Goal: Task Accomplishment & Management: Complete application form

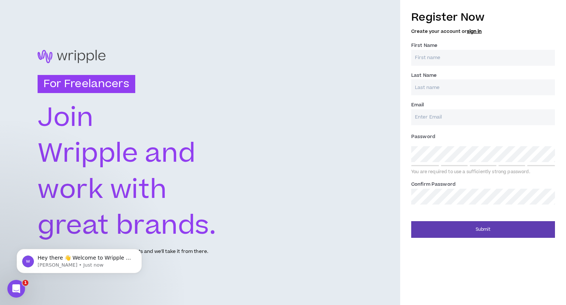
click at [428, 58] on input "First Name *" at bounding box center [484, 58] width 144 height 16
type input "[PERSON_NAME]"
type input "Solanki"
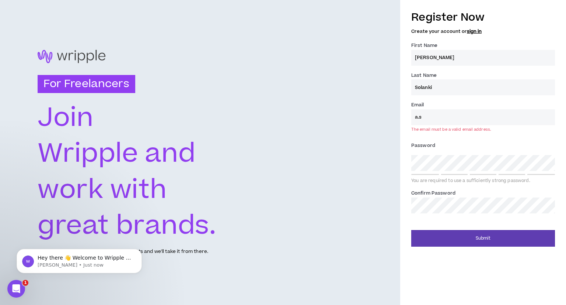
type input "[EMAIL_ADDRESS][DOMAIN_NAME]"
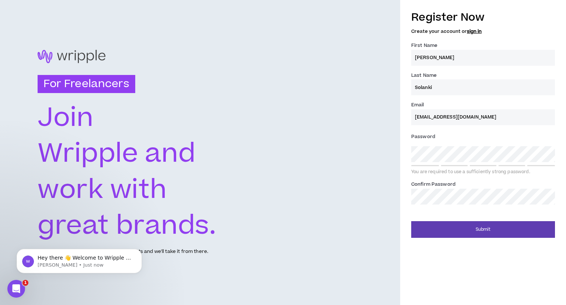
click at [440, 164] on div "Password * You are required to use a sufficiently strong password." at bounding box center [484, 153] width 144 height 44
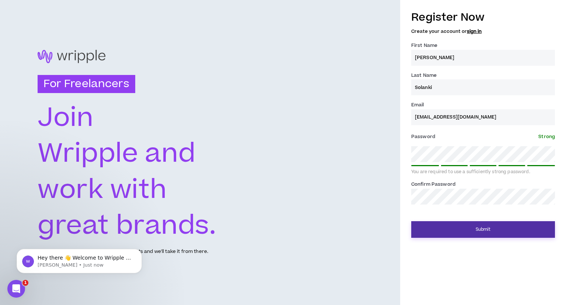
click at [471, 232] on button "Submit" at bounding box center [484, 229] width 144 height 17
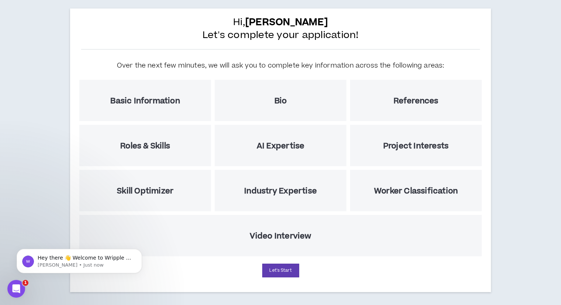
scroll to position [41, 0]
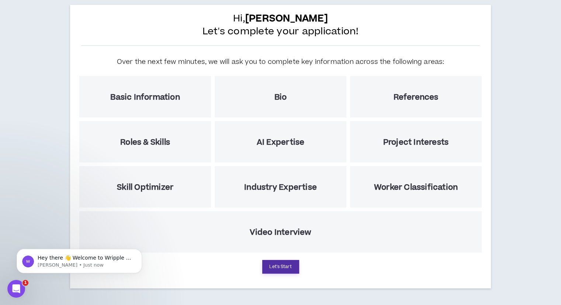
click at [280, 263] on button "Let's Start" at bounding box center [280, 267] width 37 height 14
select select "US"
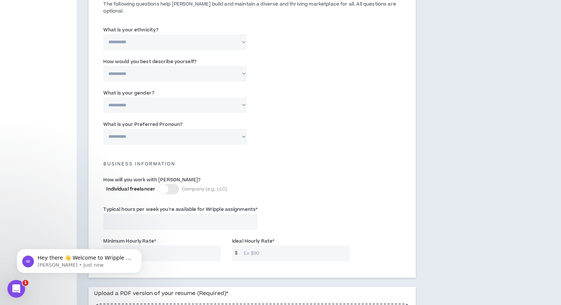
scroll to position [368, 0]
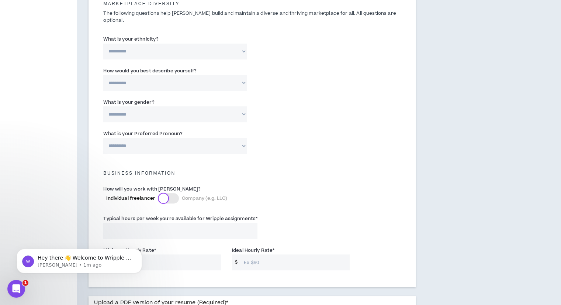
click at [164, 193] on div at bounding box center [164, 198] width 10 height 10
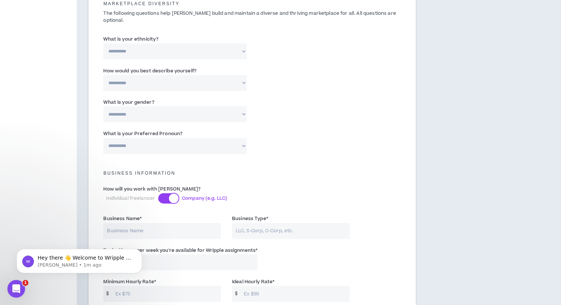
click at [169, 193] on div at bounding box center [174, 198] width 10 height 10
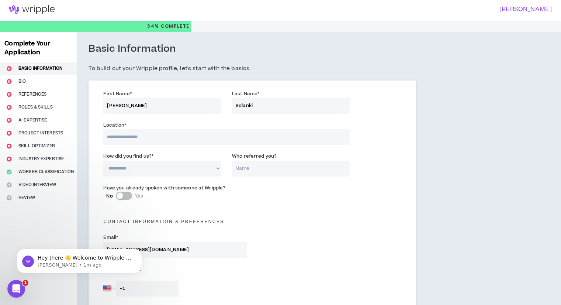
scroll to position [0, 0]
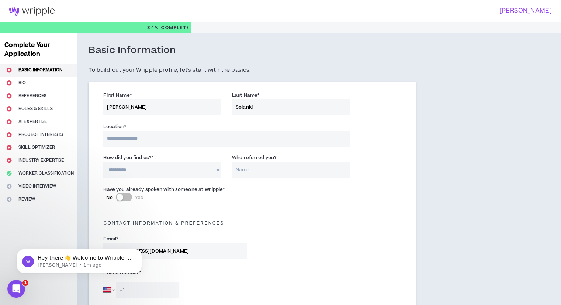
click at [166, 139] on input at bounding box center [226, 139] width 246 height 16
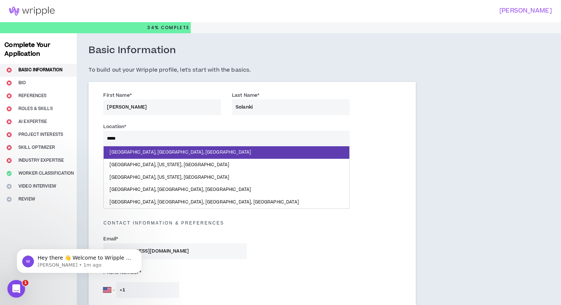
type input "******"
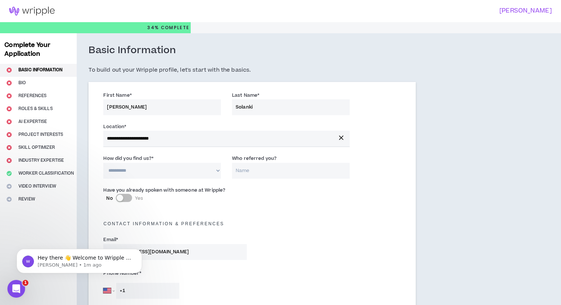
click at [148, 171] on select "**********" at bounding box center [162, 171] width 118 height 16
select select "*"
click at [103, 163] on select "**********" at bounding box center [162, 171] width 118 height 16
click at [250, 173] on input "Who referred you?" at bounding box center [291, 171] width 118 height 16
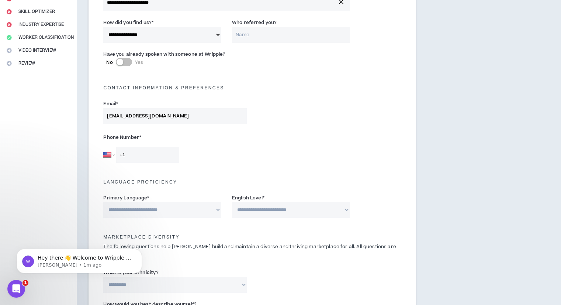
scroll to position [148, 0]
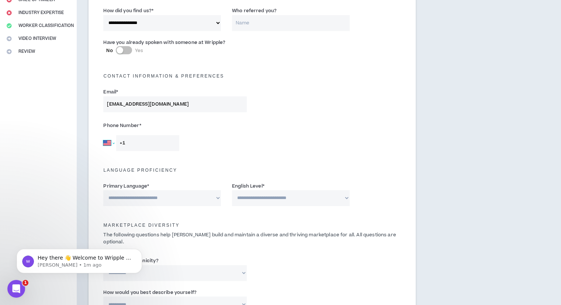
click at [112, 142] on select "[GEOGRAPHIC_DATA] [GEOGRAPHIC_DATA] [GEOGRAPHIC_DATA] [GEOGRAPHIC_DATA] [US_STA…" at bounding box center [108, 143] width 11 height 16
select select "DE"
click at [103, 135] on select "[GEOGRAPHIC_DATA] [GEOGRAPHIC_DATA] [GEOGRAPHIC_DATA] [GEOGRAPHIC_DATA] [US_STA…" at bounding box center [108, 143] width 11 height 16
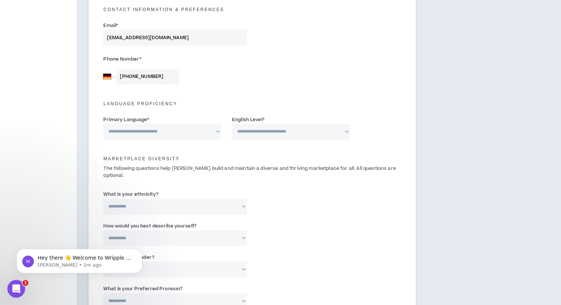
scroll to position [221, 0]
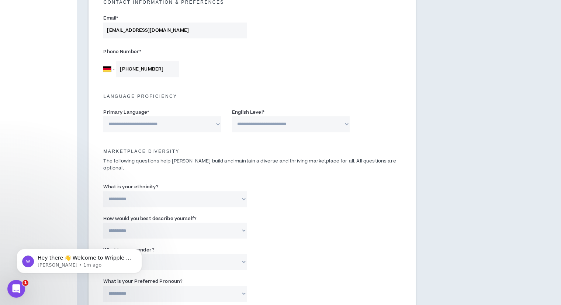
type input "[PHONE_NUMBER]"
click at [158, 123] on select "**********" at bounding box center [162, 124] width 118 height 16
select select "*******"
click at [103, 116] on select "**********" at bounding box center [162, 124] width 118 height 16
click at [295, 125] on select "**********" at bounding box center [291, 124] width 118 height 16
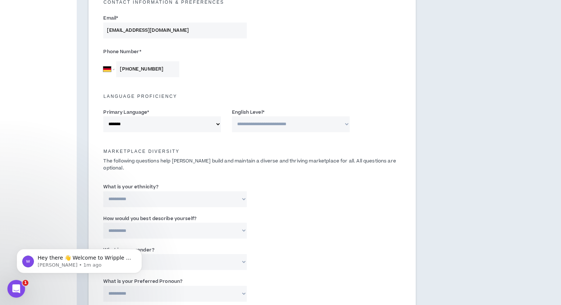
select select "*"
click at [232, 116] on select "**********" at bounding box center [291, 124] width 118 height 16
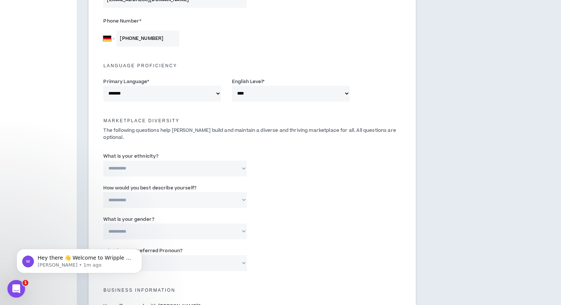
scroll to position [295, 0]
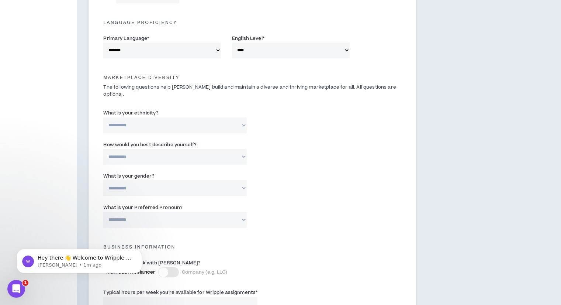
click at [172, 117] on select "**********" at bounding box center [174, 125] width 143 height 16
select select "**********"
click at [103, 117] on select "**********" at bounding box center [174, 125] width 143 height 16
click at [295, 121] on input "Please specify *" at bounding box center [304, 125] width 92 height 16
click at [156, 152] on select "**********" at bounding box center [174, 157] width 143 height 16
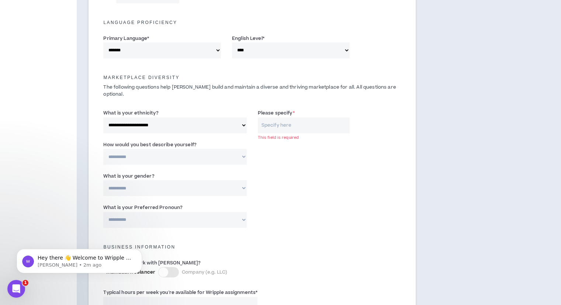
select select "*****"
click at [103, 149] on select "**********" at bounding box center [174, 157] width 143 height 16
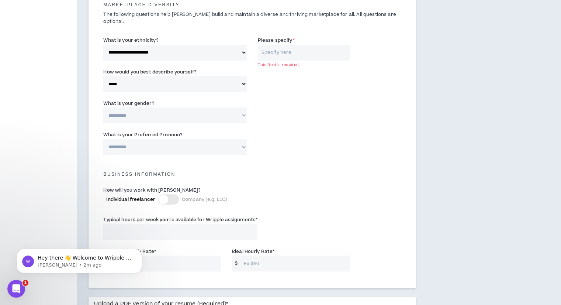
scroll to position [369, 0]
click at [169, 106] on select "**********" at bounding box center [174, 114] width 143 height 16
select select "***"
click at [103, 106] on select "**********" at bounding box center [174, 114] width 143 height 16
click at [154, 138] on select "**********" at bounding box center [174, 146] width 143 height 16
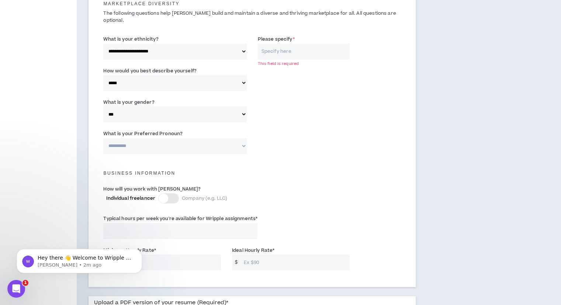
select select "**********"
click at [103, 138] on select "**********" at bounding box center [174, 146] width 143 height 16
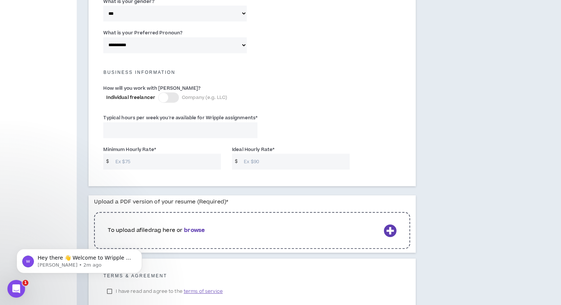
scroll to position [516, 0]
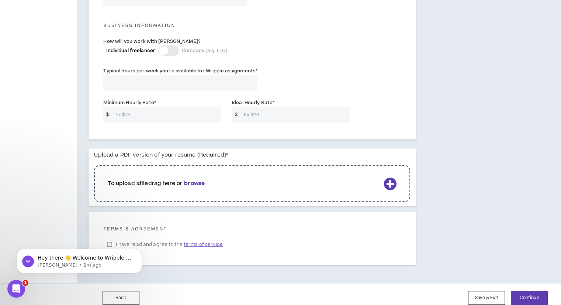
click at [151, 76] on input "Typical hours per week you're available for Wripple assignments *" at bounding box center [180, 83] width 154 height 16
type input "20"
click at [312, 65] on div "Typical hours per week you're available for Wripple assignments * 20" at bounding box center [252, 80] width 309 height 31
click at [160, 107] on input "Minimum Hourly Rate *" at bounding box center [166, 115] width 109 height 16
type input "40"
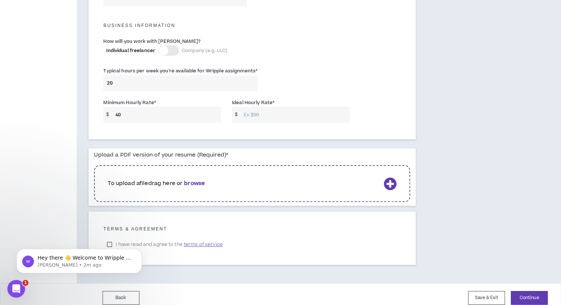
click at [261, 109] on input "Ideal Hourly Rate *" at bounding box center [294, 115] width 109 height 16
type input "60"
click at [324, 84] on div "Typical hours per week you're available for Wripple assignments * 20" at bounding box center [252, 80] width 309 height 31
click at [200, 179] on b "browse" at bounding box center [194, 183] width 21 height 8
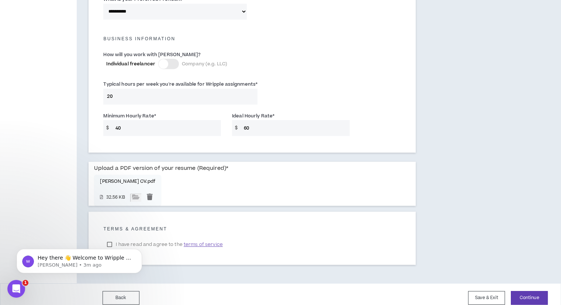
click at [109, 235] on html "Hey there 👋 Welcome to Wripple 🙌 Take a look around! If you have any questions,…" at bounding box center [80, 259] width 148 height 52
click at [110, 237] on body "Hey there 👋 Welcome to Wripple 🙌 Take a look around! If you have any questions,…" at bounding box center [79, 259] width 142 height 46
click at [139, 253] on button "Dismiss notification" at bounding box center [140, 251] width 10 height 10
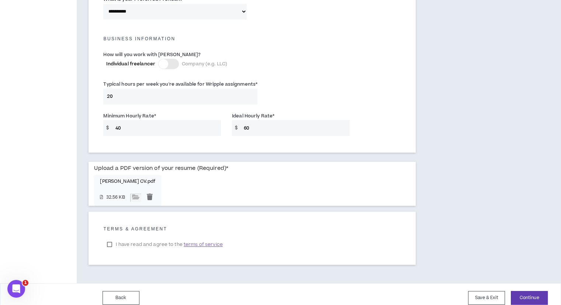
click at [111, 239] on label "I have read and agree to the terms of service" at bounding box center [164, 244] width 123 height 11
click at [533, 291] on button "Continue" at bounding box center [529, 298] width 37 height 14
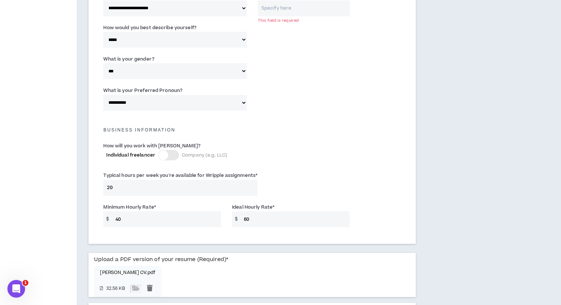
scroll to position [397, 0]
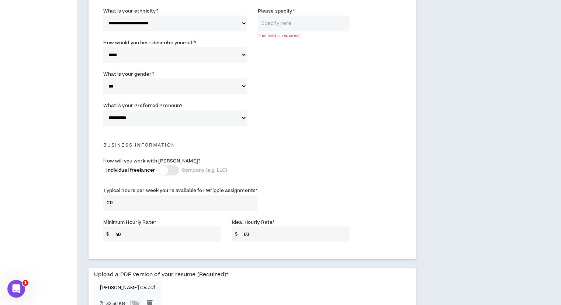
click at [280, 15] on input "Please specify *" at bounding box center [304, 23] width 92 height 16
click at [182, 15] on select "**********" at bounding box center [174, 23] width 143 height 16
select select "**********"
click at [103, 15] on select "**********" at bounding box center [174, 23] width 143 height 16
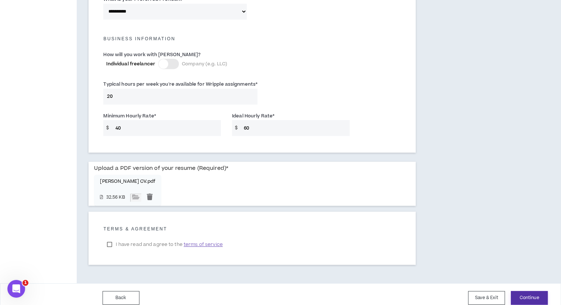
click at [524, 291] on button "Continue" at bounding box center [529, 298] width 37 height 14
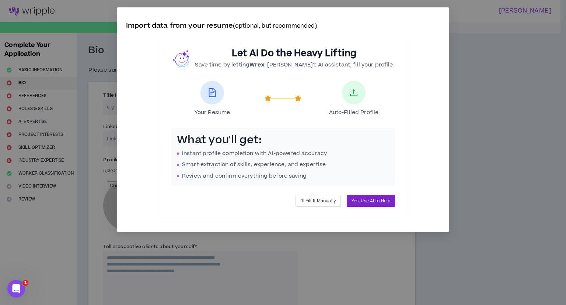
click at [358, 200] on span "Yes, Use AI to Help" at bounding box center [371, 200] width 39 height 7
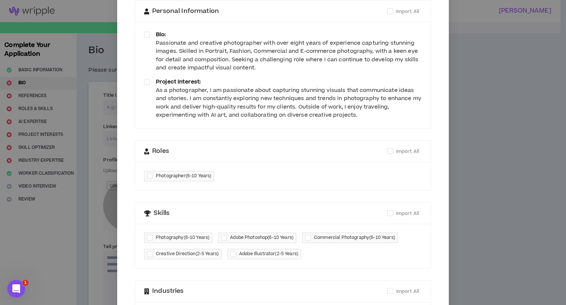
scroll to position [74, 0]
click at [147, 175] on div at bounding box center [151, 175] width 9 height 8
checkbox input "****"
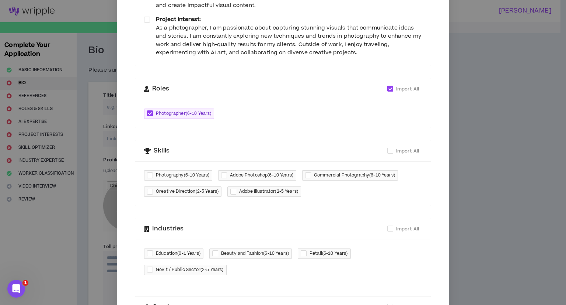
scroll to position [42, 0]
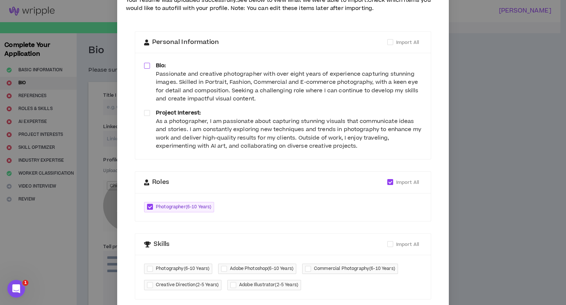
click at [145, 67] on span at bounding box center [147, 66] width 6 height 6
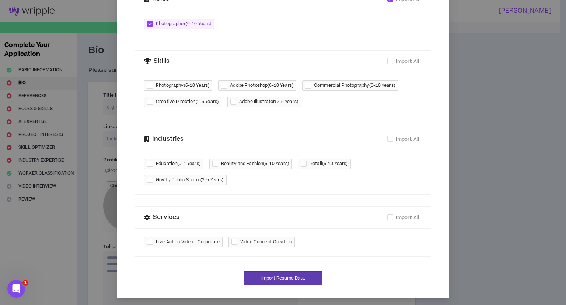
scroll to position [227, 0]
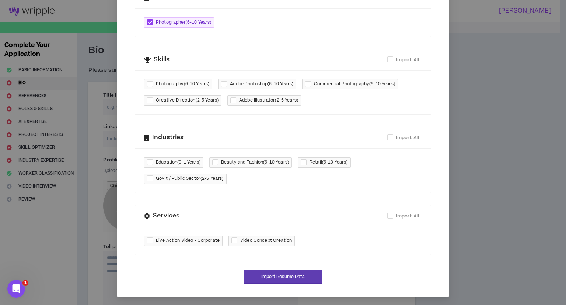
click at [147, 82] on div at bounding box center [151, 84] width 9 height 8
checkbox input "****"
click at [224, 81] on div at bounding box center [225, 84] width 9 height 8
checkbox input "****"
click at [309, 83] on div at bounding box center [309, 84] width 9 height 8
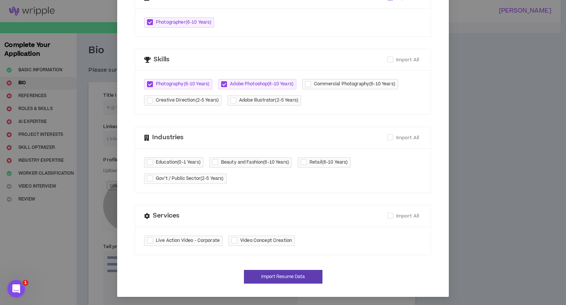
checkbox input "****"
click at [285, 273] on button "Import Resume Data" at bounding box center [283, 277] width 79 height 14
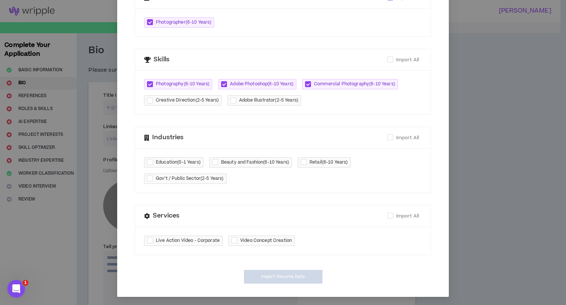
type textarea "**********"
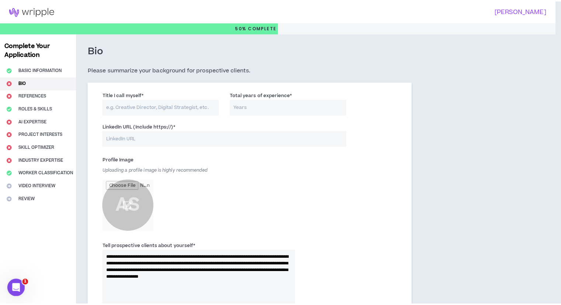
scroll to position [219, 0]
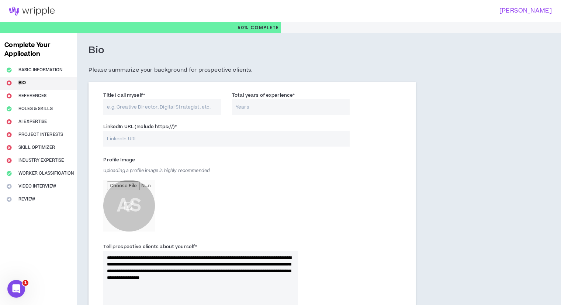
click at [171, 104] on input "Title I call myself *" at bounding box center [162, 107] width 118 height 16
type input "Photographer"
type input "10"
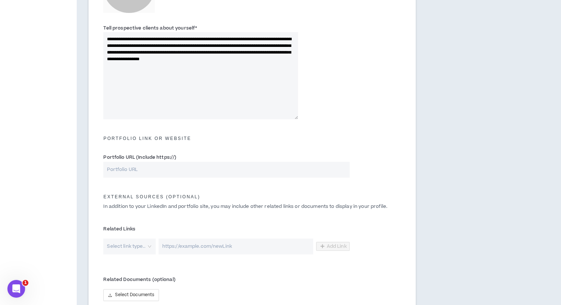
scroll to position [221, 0]
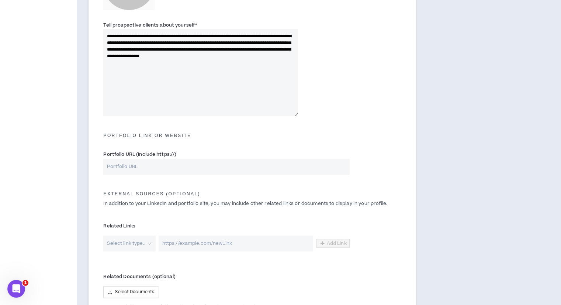
click at [150, 170] on input "Portfolio URL (Include https://)" at bounding box center [226, 167] width 246 height 16
paste input "[URL][DOMAIN_NAME]"
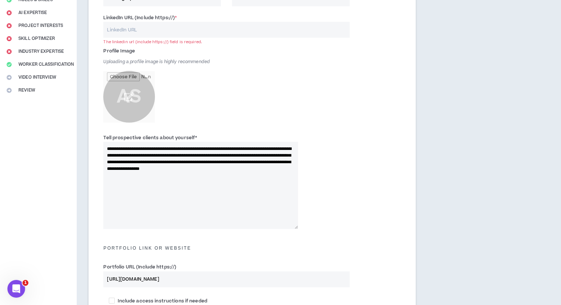
scroll to position [74, 0]
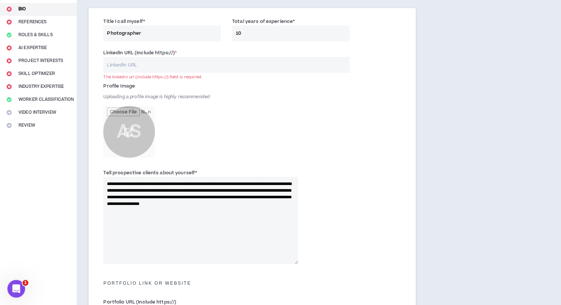
type input "[URL][DOMAIN_NAME]"
click at [152, 65] on input "LinkedIn URL (Include https://) *" at bounding box center [226, 65] width 246 height 16
paste input ": [URL][DOMAIN_NAME]"
click at [111, 63] on input ": [URL][DOMAIN_NAME]" at bounding box center [226, 65] width 246 height 16
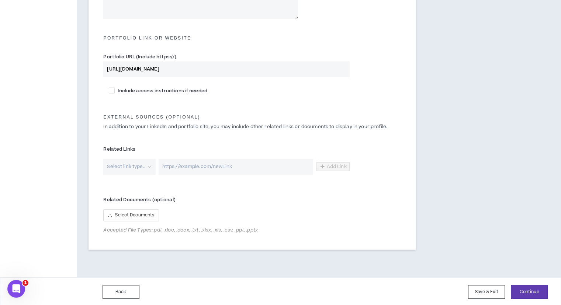
scroll to position [320, 0]
type input "[URL][DOMAIN_NAME]"
click at [143, 214] on span "Select Documents" at bounding box center [134, 213] width 39 height 7
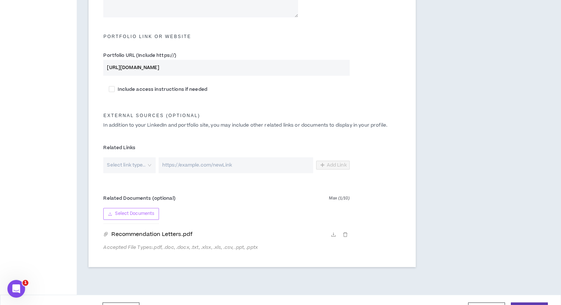
scroll to position [339, 0]
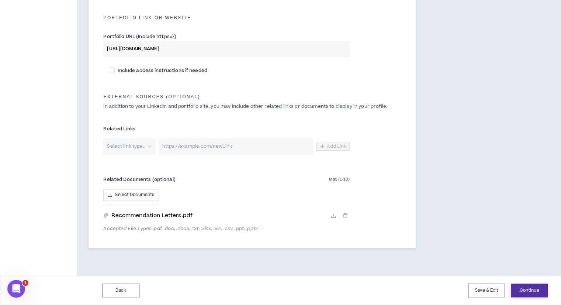
click at [534, 287] on button "Continue" at bounding box center [529, 290] width 37 height 14
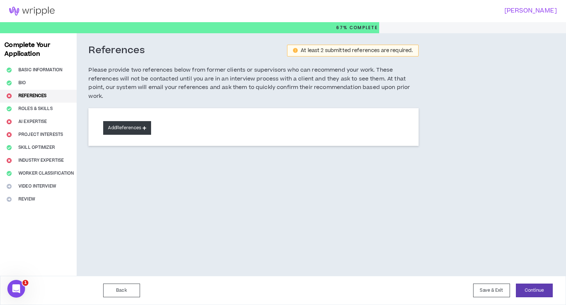
click at [128, 129] on button "Add References" at bounding box center [127, 128] width 48 height 14
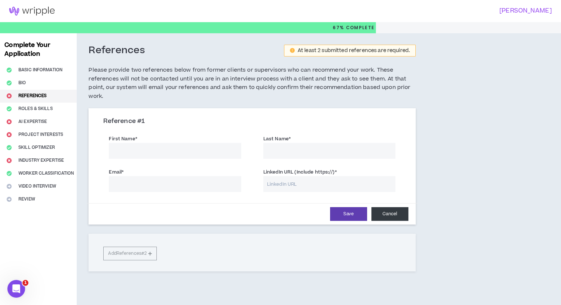
click at [390, 213] on button "Cancel" at bounding box center [389, 214] width 37 height 14
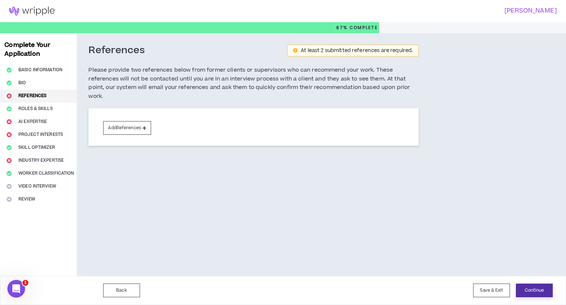
click at [535, 288] on button "Continue" at bounding box center [534, 290] width 37 height 14
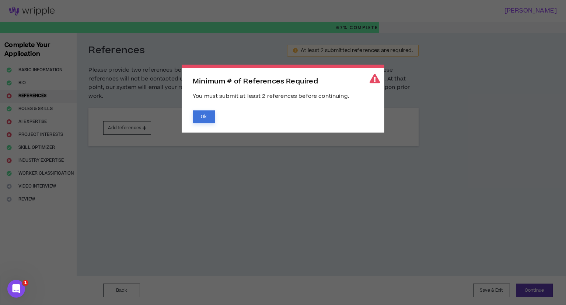
click at [204, 119] on button "Ok" at bounding box center [204, 116] width 22 height 13
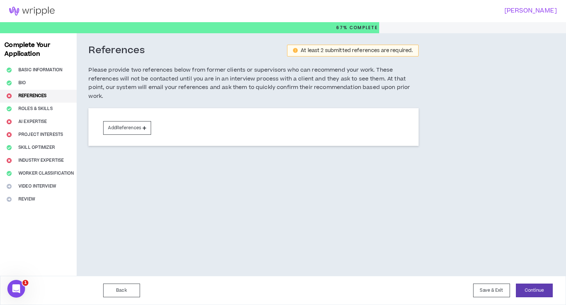
click at [131, 130] on button "Add References" at bounding box center [127, 128] width 48 height 14
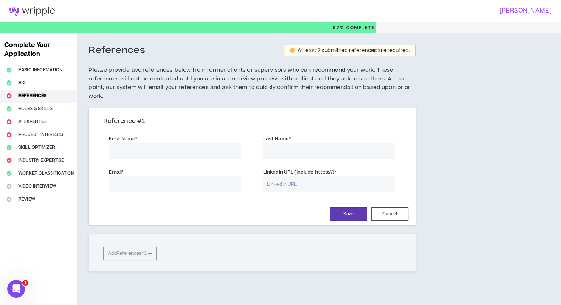
click at [148, 157] on input "First Name *" at bounding box center [175, 151] width 132 height 16
click at [173, 184] on input "Email *" at bounding box center [175, 184] width 132 height 16
paste input "[PERSON_NAME][EMAIL_ADDRESS][PERSON_NAME][DOMAIN_NAME]"
type input "[PERSON_NAME][EMAIL_ADDRESS][PERSON_NAME][DOMAIN_NAME]"
click at [197, 152] on input "First Name *" at bounding box center [175, 151] width 132 height 16
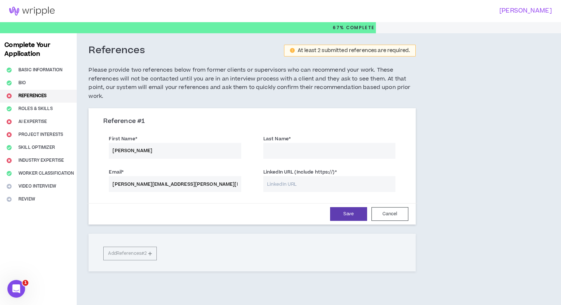
type input "[PERSON_NAME]"
click at [302, 184] on input "LinkedIn URL (Include https://) *" at bounding box center [329, 184] width 132 height 16
paste input "[EMAIL_ADDRESS][DOMAIN_NAME]"
type input "[EMAIL_ADDRESS][DOMAIN_NAME]"
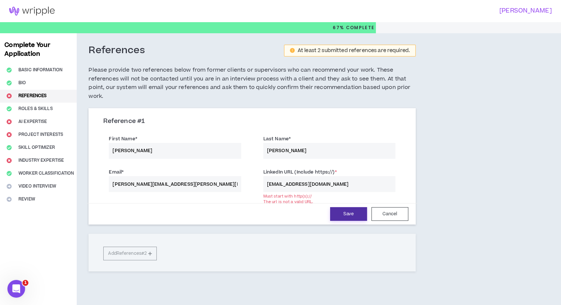
click at [352, 215] on button "Save" at bounding box center [348, 214] width 37 height 14
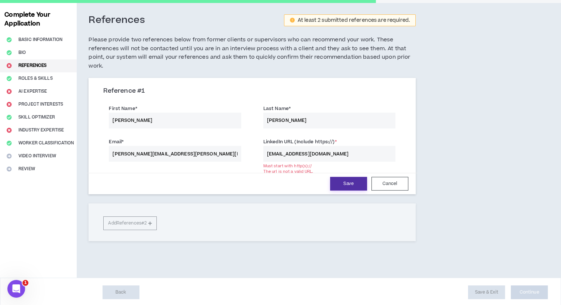
scroll to position [31, 0]
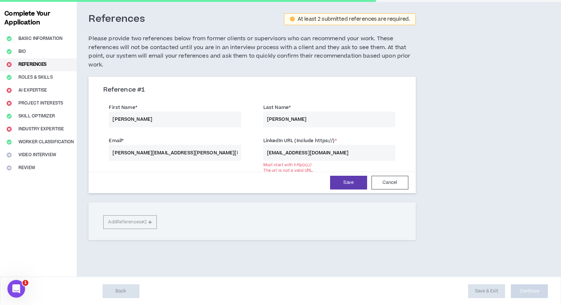
drag, startPoint x: 333, startPoint y: 150, endPoint x: 223, endPoint y: 153, distance: 109.9
click at [223, 153] on div "Email * [PERSON_NAME][EMAIL_ADDRESS][PERSON_NAME][DOMAIN_NAME] LinkedIn URL (In…" at bounding box center [252, 149] width 309 height 33
click at [214, 155] on input "[PERSON_NAME][EMAIL_ADDRESS][PERSON_NAME][DOMAIN_NAME]" at bounding box center [175, 153] width 132 height 16
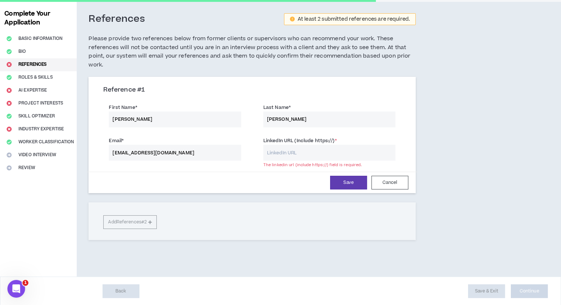
type input "[EMAIL_ADDRESS][DOMAIN_NAME]"
click at [159, 118] on input "[PERSON_NAME]" at bounding box center [175, 119] width 132 height 16
type input "Tejas"
type input "Jogiya"
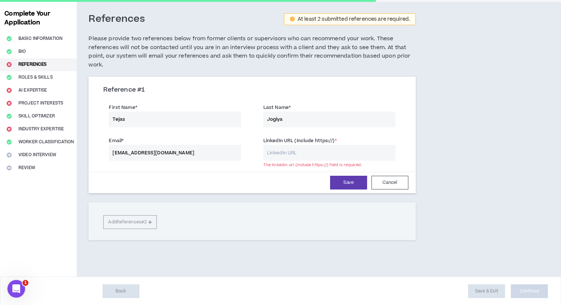
click at [287, 152] on input "LinkedIn URL (Include https://) *" at bounding box center [329, 153] width 132 height 16
paste input "[URL][DOMAIN_NAME]"
type input "[URL][DOMAIN_NAME]"
click at [345, 183] on button "Save" at bounding box center [348, 183] width 37 height 14
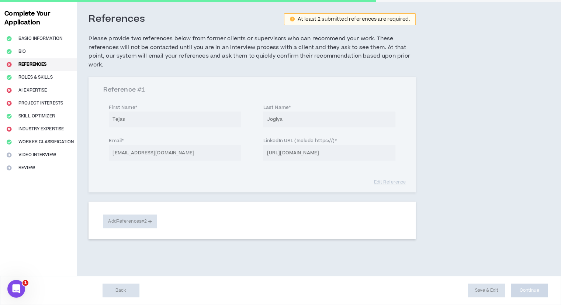
scroll to position [31, 0]
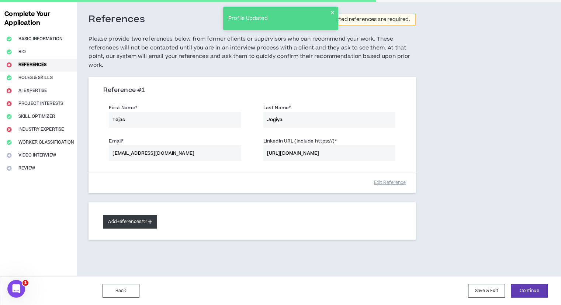
click at [128, 224] on button "Add References #2" at bounding box center [129, 222] width 53 height 14
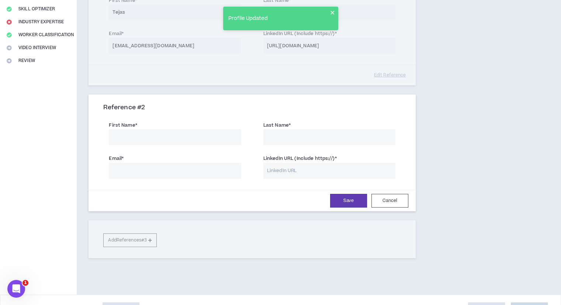
scroll to position [142, 0]
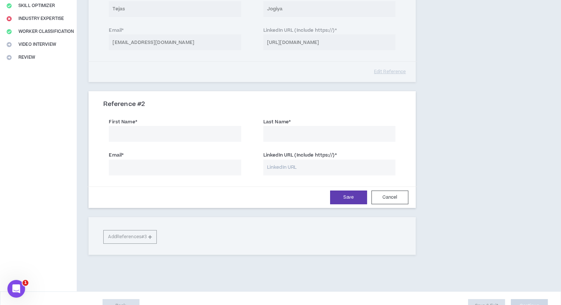
click at [169, 127] on input "First Name *" at bounding box center [175, 134] width 132 height 16
click at [181, 135] on input "First Name *" at bounding box center [175, 134] width 132 height 16
type input "[PERSON_NAME]"
type input "j"
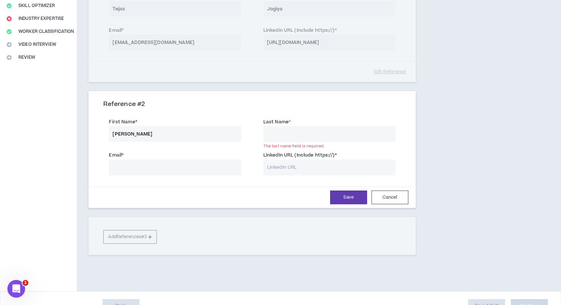
click at [152, 136] on input "[PERSON_NAME]" at bounding box center [175, 134] width 132 height 16
type input "t"
type input "Tejas"
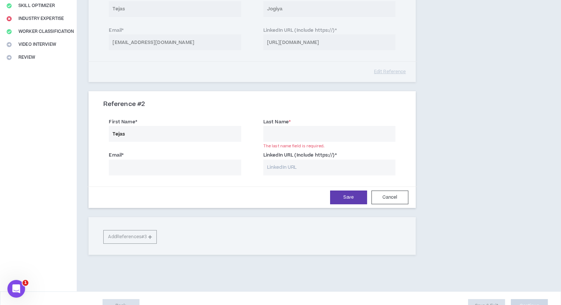
click at [311, 136] on input "Last Name *" at bounding box center [329, 134] width 132 height 16
click at [296, 135] on input "Last Name *" at bounding box center [329, 134] width 132 height 16
type input "[PERSON_NAME]"
click at [181, 166] on input "Email *" at bounding box center [175, 167] width 132 height 16
type input "[EMAIL_ADDRESS][DOMAIN_NAME]"
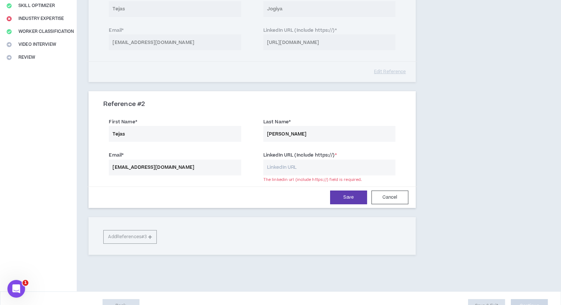
paste input "[URL][DOMAIN_NAME]"
type input "[URL][DOMAIN_NAME]"
click at [348, 195] on button "Save" at bounding box center [348, 197] width 37 height 14
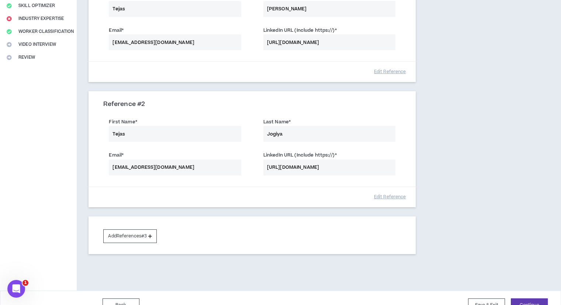
scroll to position [155, 0]
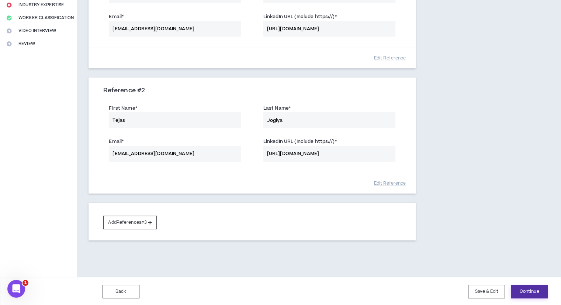
click at [532, 289] on button "Continue" at bounding box center [529, 291] width 37 height 14
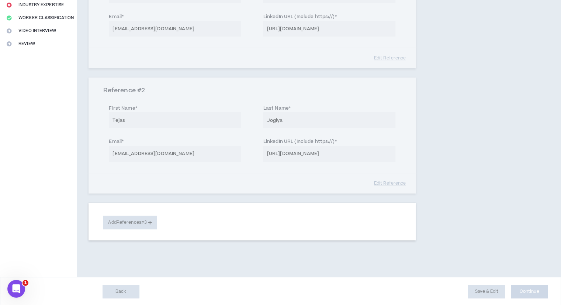
select select "**"
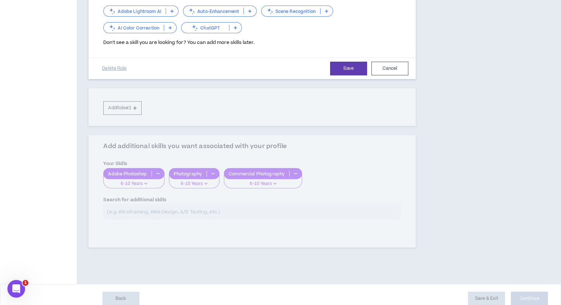
scroll to position [240, 0]
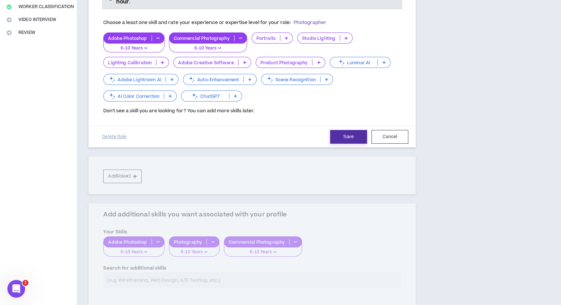
click at [348, 135] on button "Save" at bounding box center [348, 137] width 37 height 14
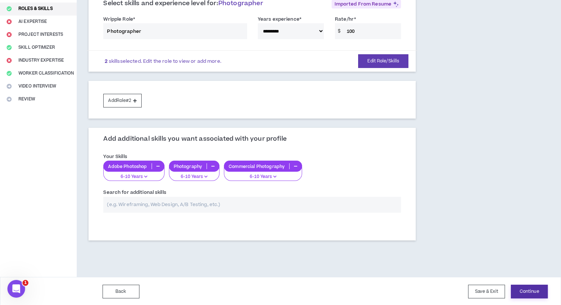
click at [528, 286] on button "Continue" at bounding box center [529, 291] width 37 height 14
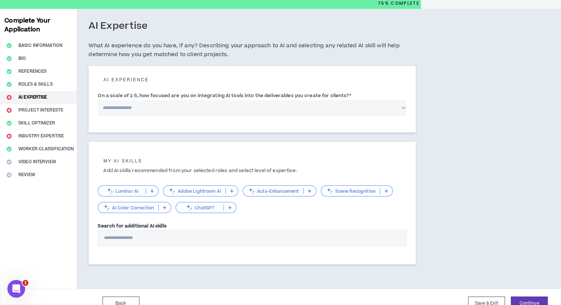
scroll to position [36, 0]
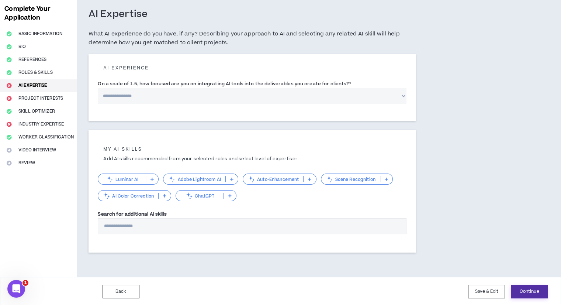
click at [527, 288] on button "Continue" at bounding box center [529, 291] width 37 height 14
click at [126, 93] on select "**********" at bounding box center [252, 96] width 309 height 16
click at [98, 88] on select "**********" at bounding box center [252, 96] width 309 height 16
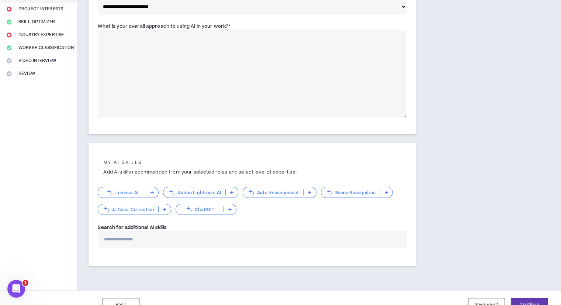
scroll to position [139, 0]
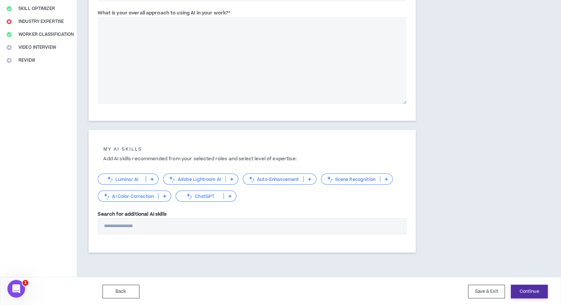
click at [522, 291] on button "Continue" at bounding box center [529, 291] width 37 height 14
click at [194, 41] on textarea "What is your overall approach to using AI in your work? *" at bounding box center [252, 60] width 309 height 87
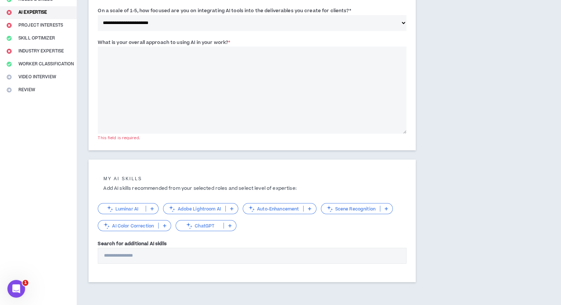
scroll to position [65, 0]
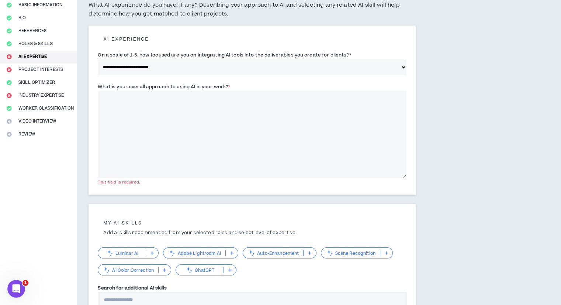
click at [381, 72] on select "**********" at bounding box center [252, 67] width 309 height 16
select select "*"
click at [98, 75] on select "**********" at bounding box center [252, 67] width 309 height 16
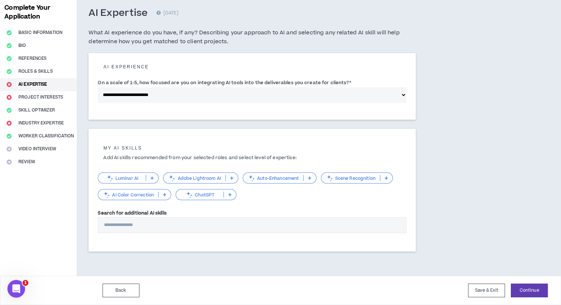
scroll to position [36, 0]
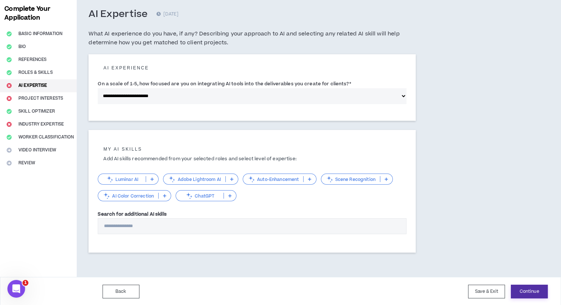
click at [527, 289] on button "Continue" at bounding box center [529, 291] width 37 height 14
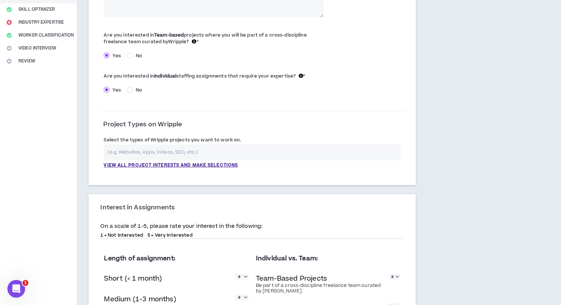
scroll to position [148, 0]
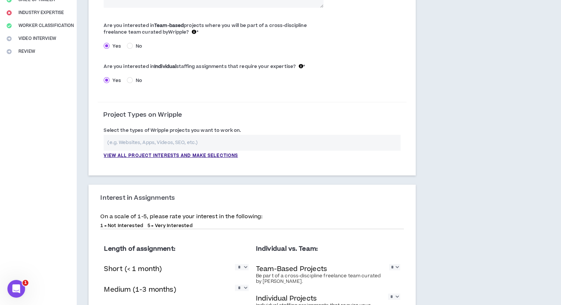
click at [170, 138] on input "text" at bounding box center [252, 143] width 297 height 16
paste input "Product Photographer Wripple [GEOGRAPHIC_DATA], [GEOGRAPHIC_DATA], [GEOGRAPHIC_…"
type input "Product Photographer Wripple [GEOGRAPHIC_DATA], [GEOGRAPHIC_DATA], [GEOGRAPHIC_…"
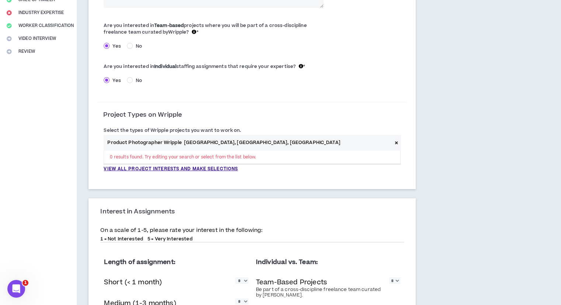
drag, startPoint x: 257, startPoint y: 142, endPoint x: 47, endPoint y: 133, distance: 210.0
click at [47, 133] on div "Complete Your Application Basic Information Bio References Roles & Skills AI Ex…" at bounding box center [280, 176] width 561 height 581
click at [281, 170] on div "0 results found. Try editing your search or select from the list below. View al…" at bounding box center [252, 154] width 297 height 38
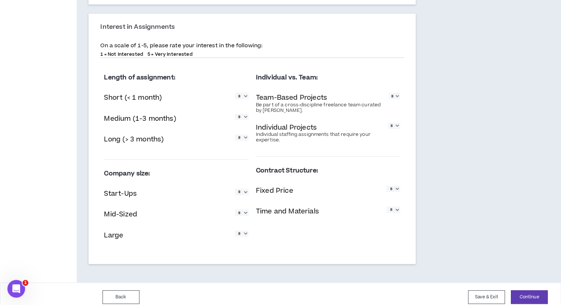
scroll to position [338, 0]
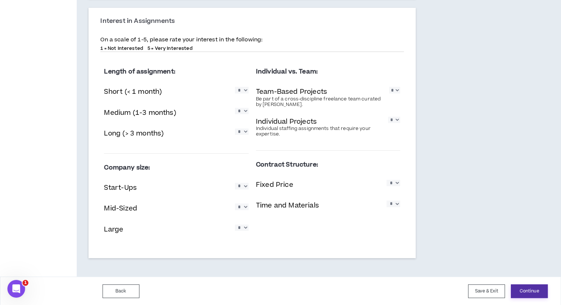
click at [526, 287] on button "Continue" at bounding box center [529, 291] width 37 height 14
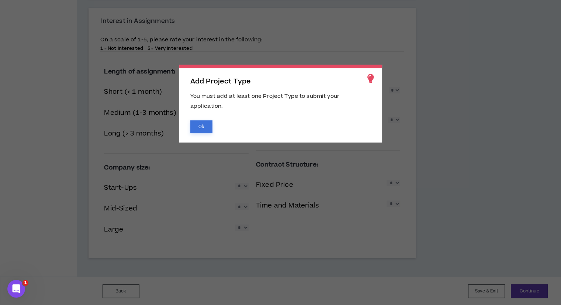
click at [211, 126] on button "Ok" at bounding box center [201, 126] width 22 height 13
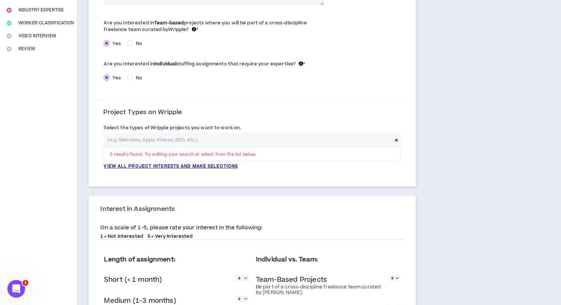
scroll to position [153, 0]
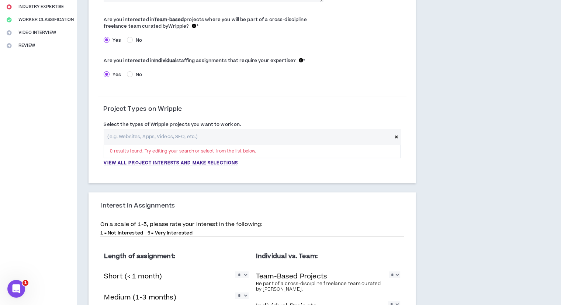
click at [155, 139] on input "text" at bounding box center [248, 137] width 288 height 16
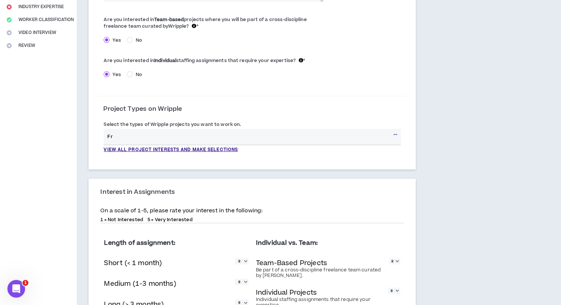
type input "F"
click at [193, 151] on p "View all project interests and make selections" at bounding box center [171, 149] width 134 height 7
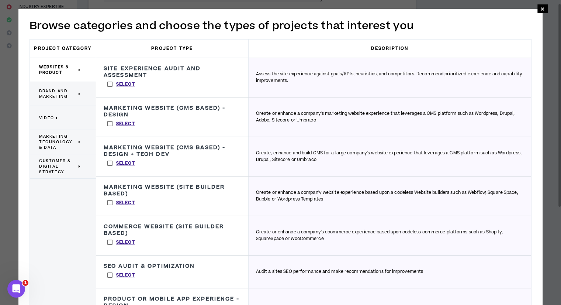
click at [60, 92] on span "Brand and Marketing" at bounding box center [58, 93] width 38 height 11
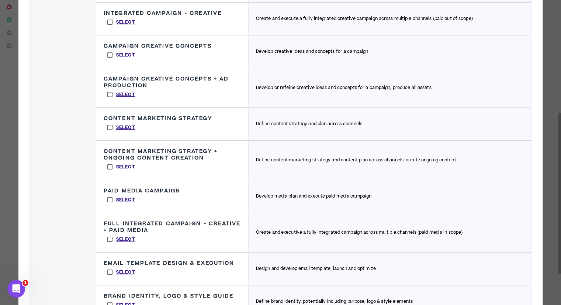
click at [107, 164] on label "Select" at bounding box center [121, 166] width 35 height 11
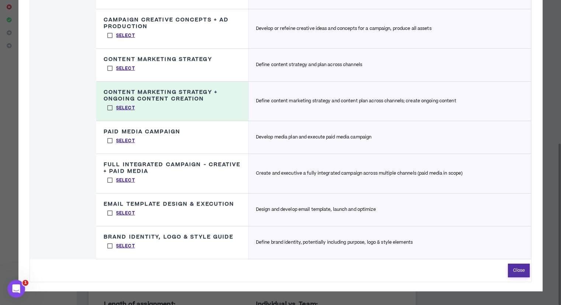
click at [514, 266] on button "Close" at bounding box center [519, 270] width 22 height 14
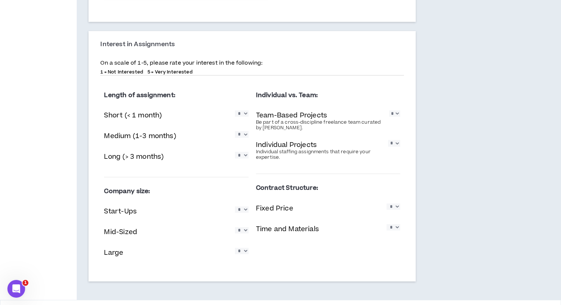
scroll to position [386, 0]
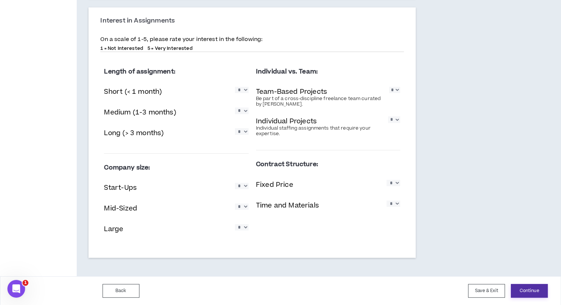
click at [530, 295] on button "Continue" at bounding box center [529, 291] width 37 height 14
click at [527, 289] on button "Continue" at bounding box center [529, 291] width 37 height 14
click at [523, 289] on button "Continue" at bounding box center [529, 291] width 37 height 14
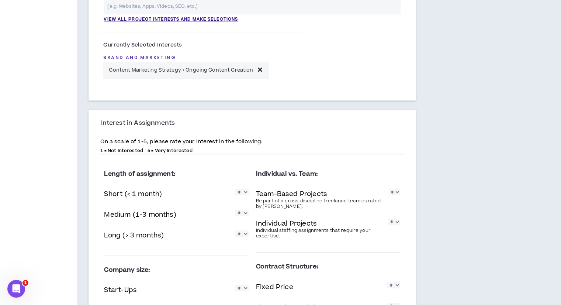
scroll to position [201, 0]
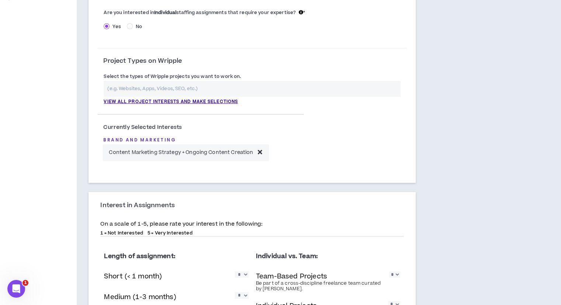
click at [155, 86] on input "text" at bounding box center [252, 89] width 297 height 16
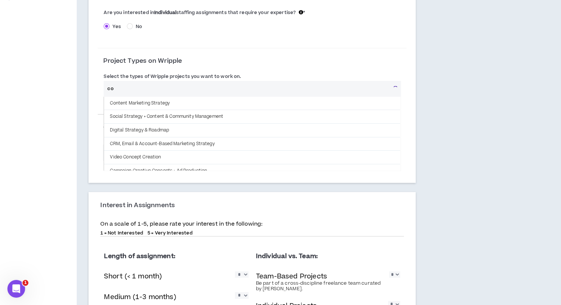
type input "c"
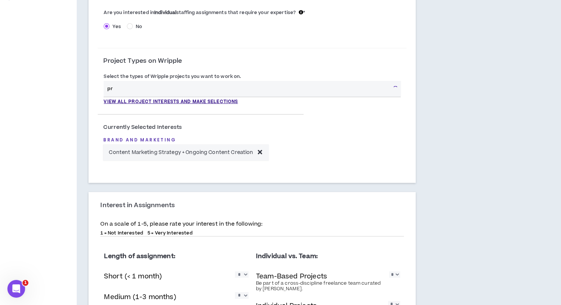
type input "p"
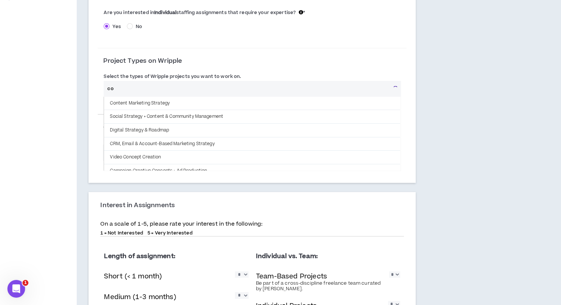
type input "c"
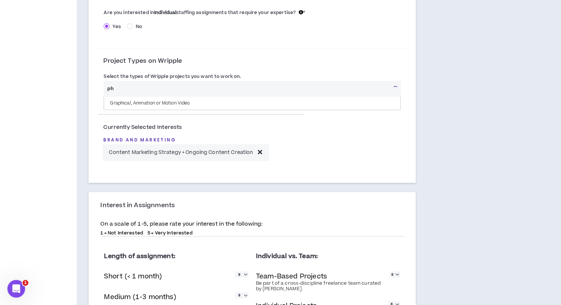
type input "p"
type input "f"
type input "c"
click at [180, 99] on p "View all project interests and make selections" at bounding box center [171, 101] width 134 height 7
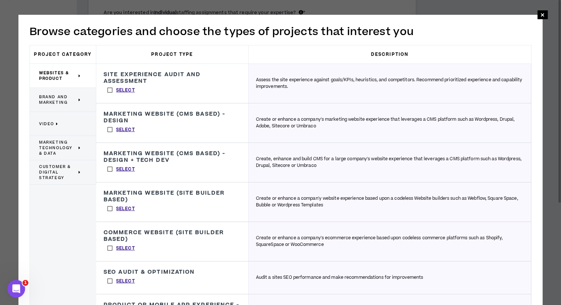
click at [56, 147] on span "Marketing Technology & Data" at bounding box center [58, 147] width 38 height 17
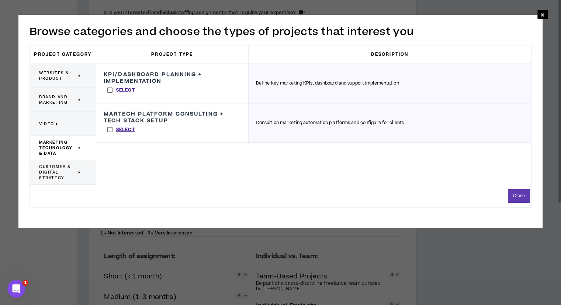
click at [56, 169] on span "Customer & Digital Strategy" at bounding box center [58, 172] width 38 height 17
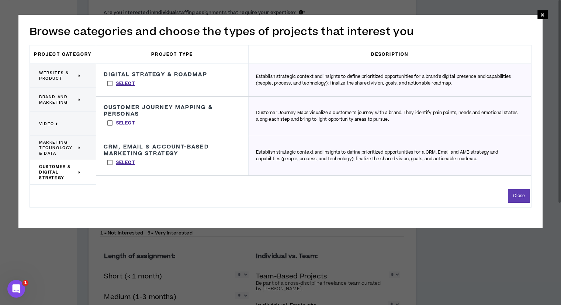
click at [50, 102] on span "Brand and Marketing" at bounding box center [58, 99] width 38 height 11
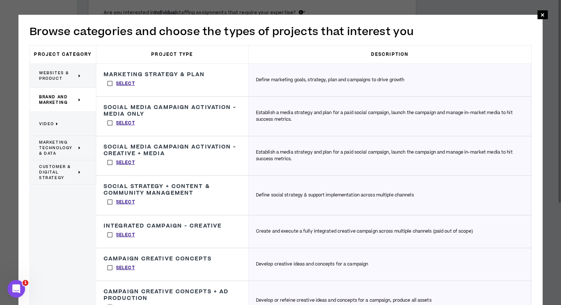
click at [45, 122] on span "Video" at bounding box center [46, 124] width 15 height 6
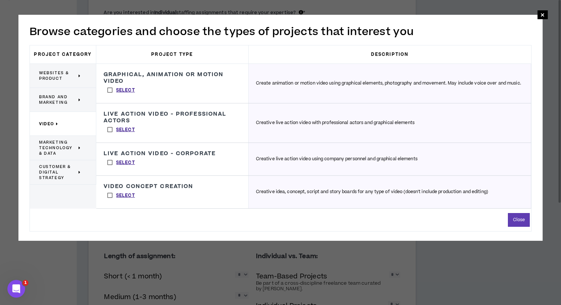
click at [50, 100] on span "Brand and Marketing" at bounding box center [58, 99] width 38 height 11
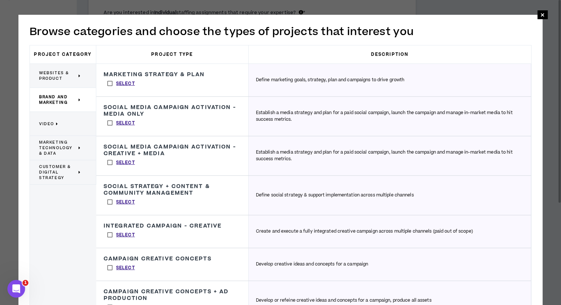
click at [59, 77] on span "Websites & Product" at bounding box center [58, 75] width 38 height 11
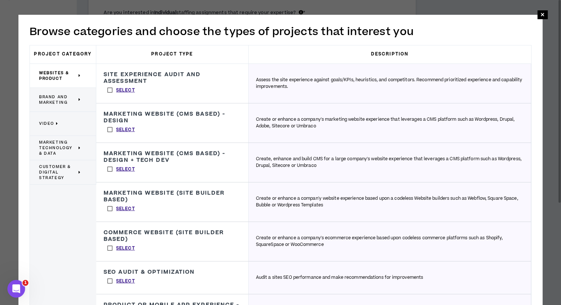
click at [60, 102] on span "Brand and Marketing" at bounding box center [58, 99] width 38 height 11
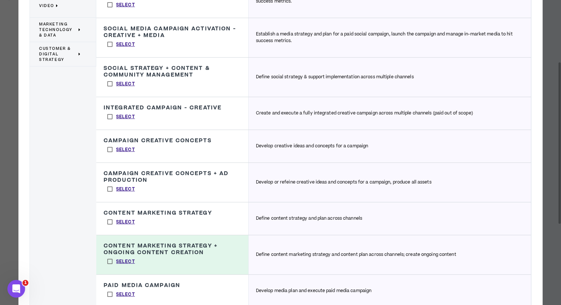
click at [111, 148] on label "Select" at bounding box center [121, 149] width 35 height 11
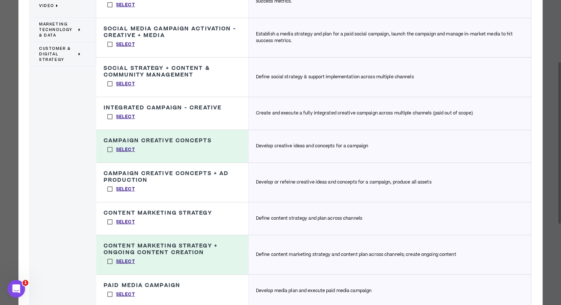
click at [108, 188] on label "Select" at bounding box center [121, 188] width 35 height 11
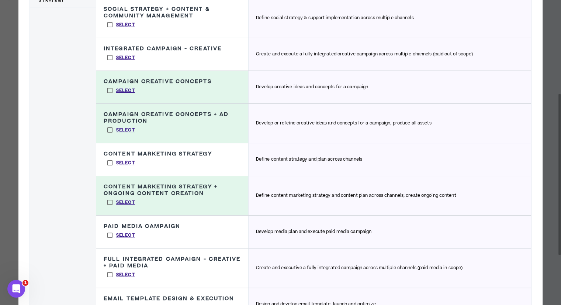
click at [108, 161] on label "Select" at bounding box center [121, 162] width 35 height 11
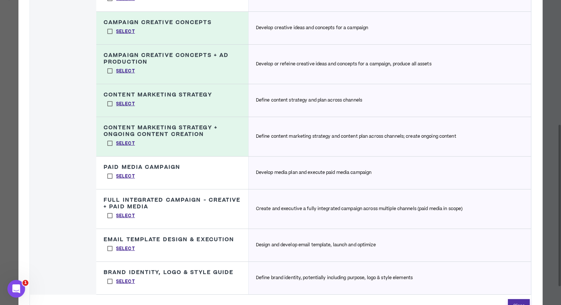
click at [516, 301] on button "Close" at bounding box center [519, 306] width 22 height 14
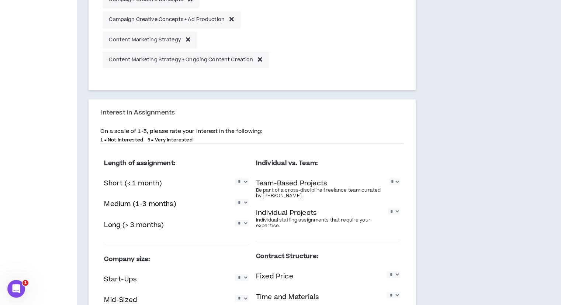
scroll to position [445, 0]
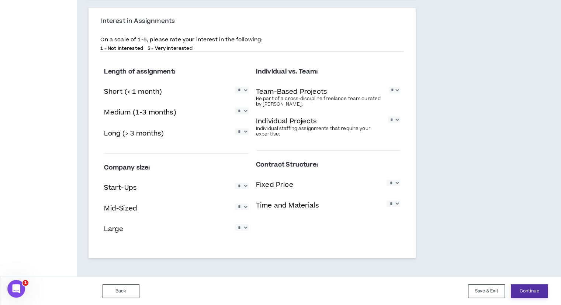
click at [533, 295] on button "Continue" at bounding box center [529, 291] width 37 height 14
click at [530, 290] on button "Continue" at bounding box center [529, 291] width 37 height 14
click at [244, 133] on select "* * * * *" at bounding box center [242, 131] width 14 height 6
select select "*"
click at [235, 128] on select "* * * * *" at bounding box center [242, 131] width 14 height 6
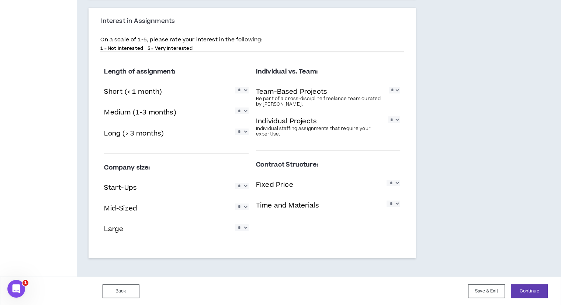
click at [395, 90] on select "* * * * *" at bounding box center [394, 90] width 11 height 6
select select "*"
click at [389, 87] on select "* * * * *" at bounding box center [394, 90] width 11 height 6
click at [392, 121] on select "* * * * *" at bounding box center [394, 119] width 12 height 6
select select "*"
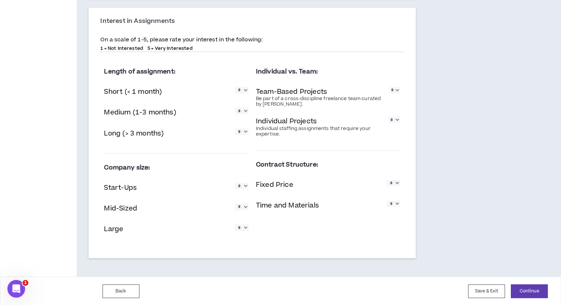
click at [388, 116] on select "* * * * *" at bounding box center [394, 119] width 12 height 6
click at [528, 286] on button "Continue" at bounding box center [529, 291] width 37 height 14
click at [522, 290] on button "Continue" at bounding box center [529, 291] width 37 height 14
click at [535, 289] on button "Continue" at bounding box center [529, 291] width 37 height 14
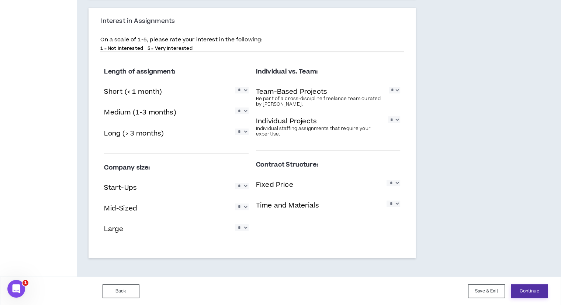
click at [521, 288] on button "Continue" at bounding box center [529, 291] width 37 height 14
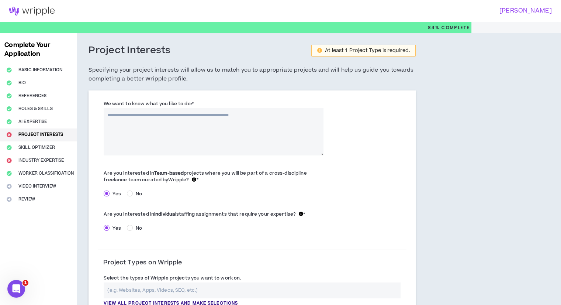
scroll to position [0, 0]
click at [342, 50] on div "At least 1 Project Type is required." at bounding box center [367, 50] width 85 height 5
click at [213, 118] on textarea "We want to know what you like to do: *" at bounding box center [213, 131] width 219 height 47
type textarea "*"
paste textarea "**********"
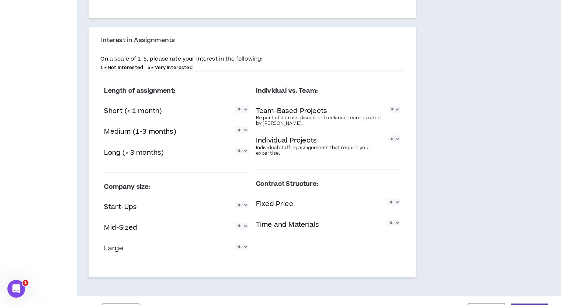
scroll to position [445, 0]
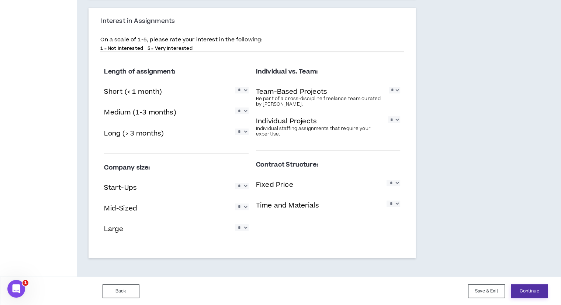
type textarea "**********"
click at [533, 292] on button "Continue" at bounding box center [529, 291] width 37 height 14
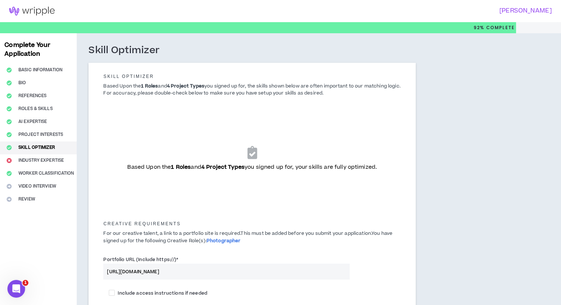
scroll to position [69, 0]
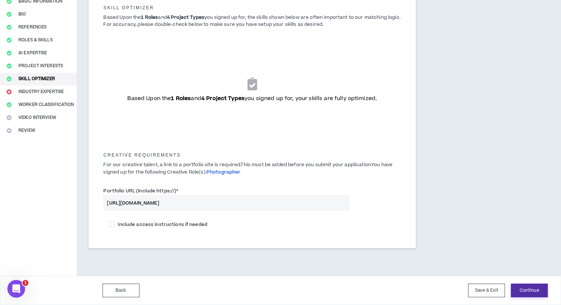
click at [524, 291] on button "Continue" at bounding box center [529, 290] width 37 height 14
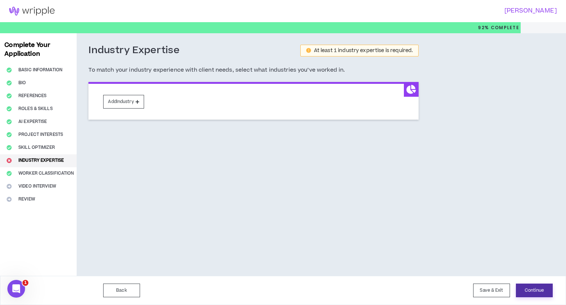
click at [534, 289] on button "Continue" at bounding box center [534, 290] width 37 height 14
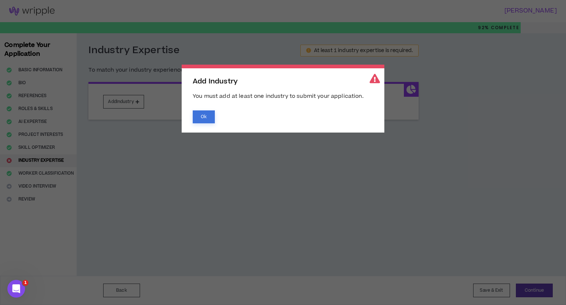
click at [205, 117] on button "Ok" at bounding box center [204, 116] width 22 height 13
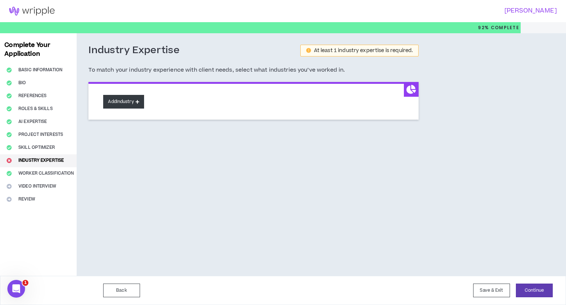
click at [120, 101] on button "Add Industry" at bounding box center [123, 102] width 41 height 14
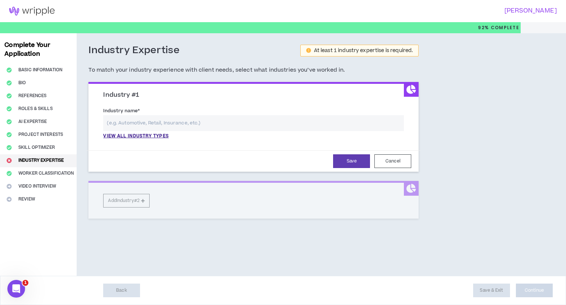
click at [154, 120] on input "text" at bounding box center [253, 123] width 301 height 16
click at [155, 139] on div "Industry name * View all industry types Please select a valid industry." at bounding box center [254, 125] width 312 height 40
click at [153, 133] on p "View all industry types" at bounding box center [135, 136] width 65 height 7
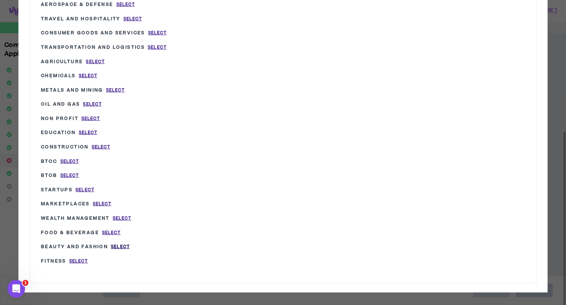
click at [119, 244] on span "Select" at bounding box center [120, 246] width 19 height 6
type input "Beauty and Fashion"
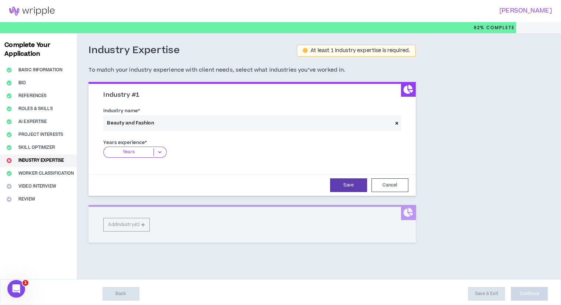
click at [157, 150] on icon at bounding box center [160, 151] width 12 height 7
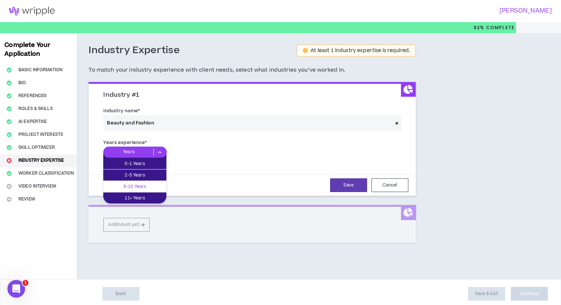
click at [142, 183] on p "6-10 Years" at bounding box center [134, 186] width 63 height 8
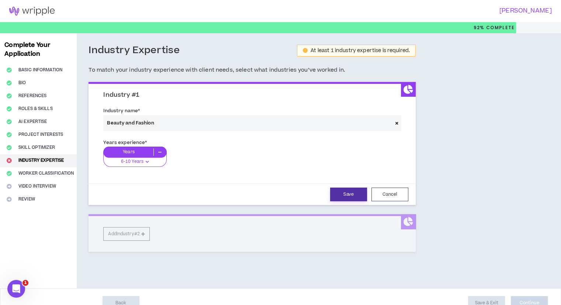
click at [343, 188] on button "Save" at bounding box center [348, 194] width 37 height 14
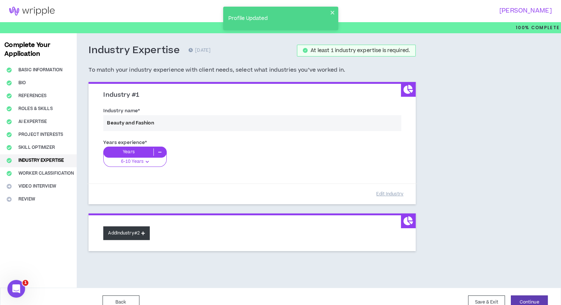
click at [130, 232] on button "Add Industry #2" at bounding box center [126, 233] width 46 height 14
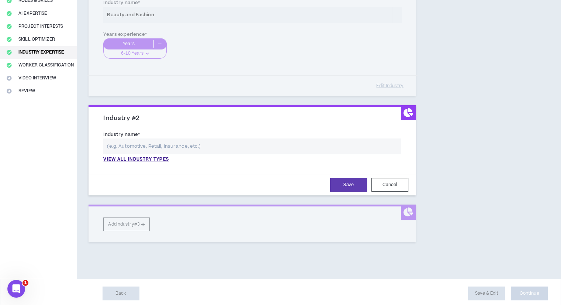
scroll to position [110, 0]
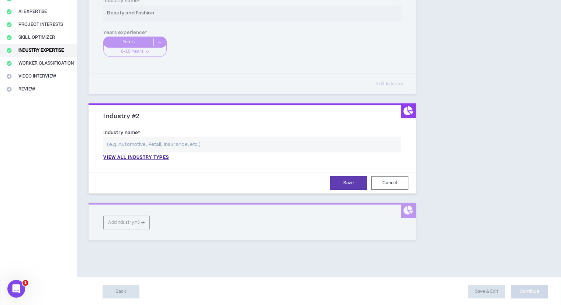
click at [142, 145] on input "text" at bounding box center [252, 144] width 298 height 16
click at [140, 159] on p "View all industry types" at bounding box center [135, 157] width 65 height 7
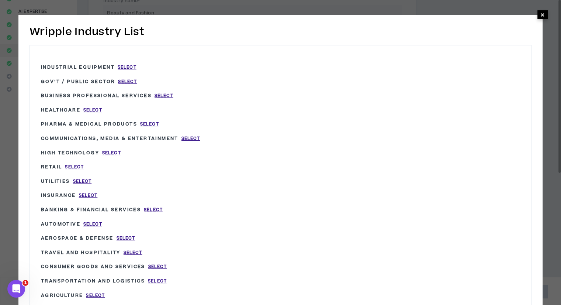
click at [542, 12] on span "×" at bounding box center [542, 14] width 4 height 9
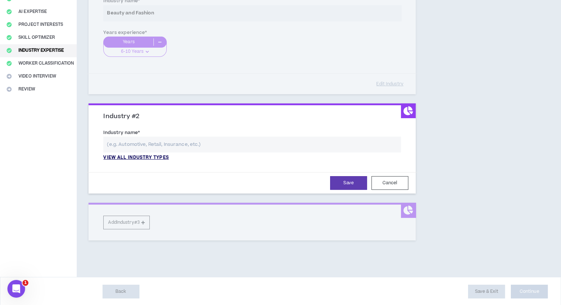
click at [147, 155] on p "View all industry types" at bounding box center [135, 157] width 65 height 7
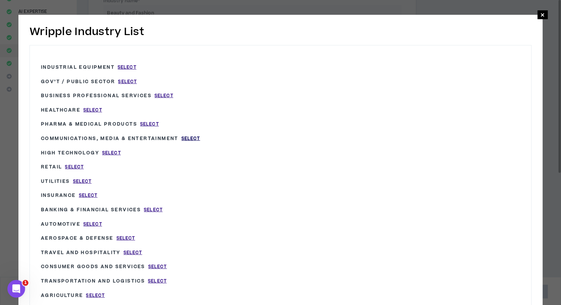
click at [190, 135] on span "Select" at bounding box center [190, 138] width 19 height 6
type input "Communications, Media & Entertainment"
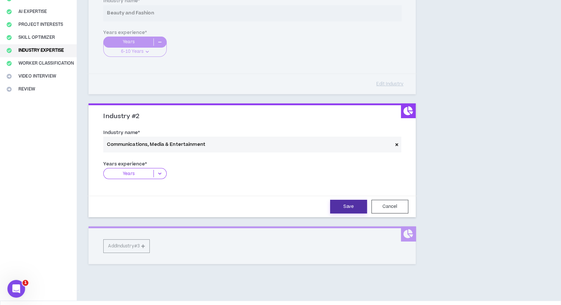
click at [345, 207] on button "Save" at bounding box center [348, 207] width 37 height 14
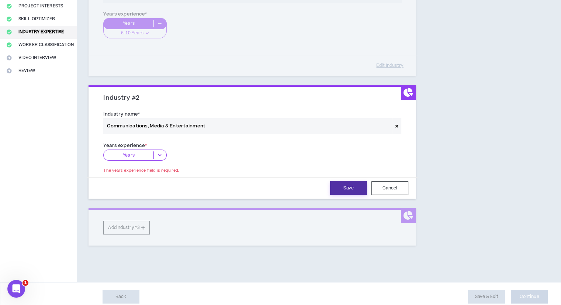
scroll to position [134, 0]
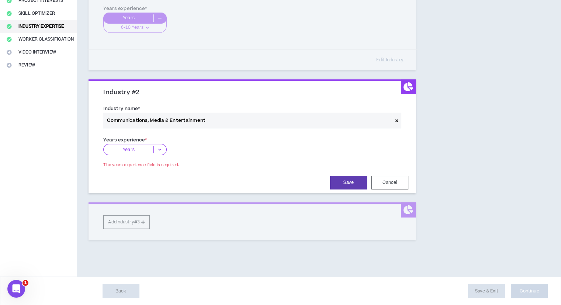
click at [156, 149] on icon at bounding box center [160, 149] width 12 height 7
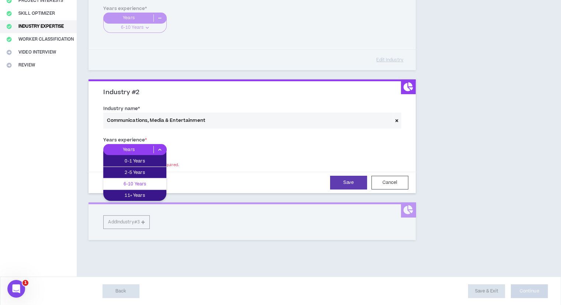
click at [145, 187] on p "6-10 Years" at bounding box center [134, 184] width 63 height 8
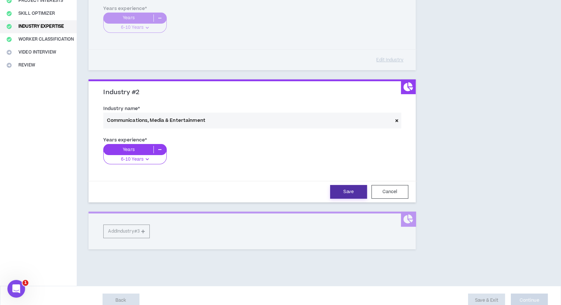
click at [343, 190] on button "Save" at bounding box center [348, 192] width 37 height 14
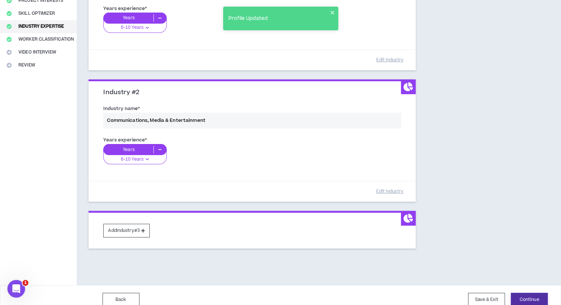
click at [537, 297] on button "Continue" at bounding box center [529, 299] width 37 height 14
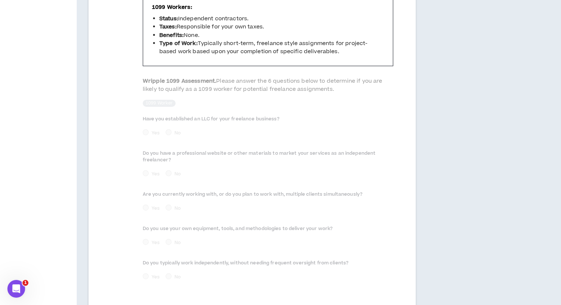
scroll to position [341, 0]
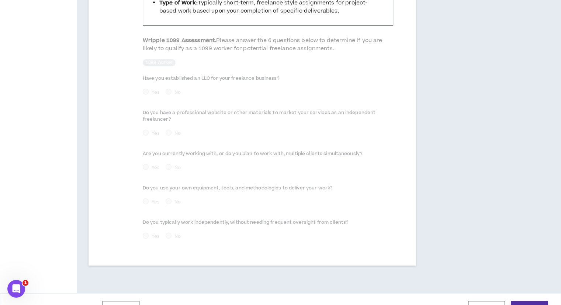
click at [533, 301] on button "Continue" at bounding box center [529, 308] width 37 height 14
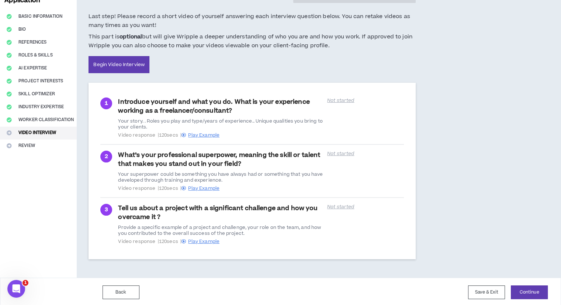
scroll to position [55, 0]
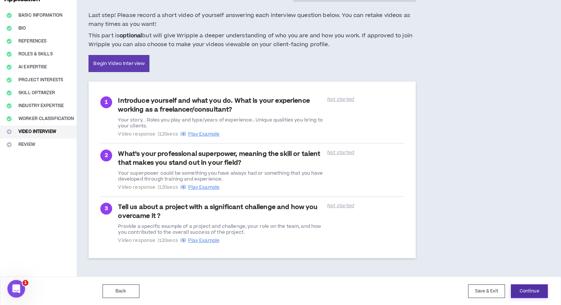
click at [527, 287] on button "Continue" at bounding box center [529, 291] width 37 height 14
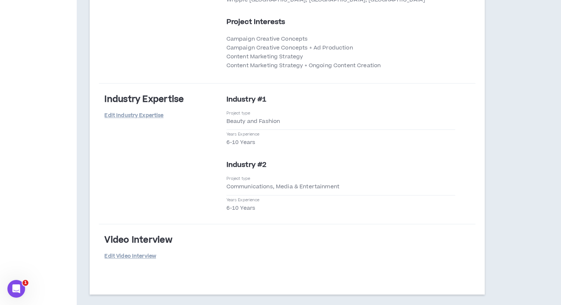
scroll to position [1176, 0]
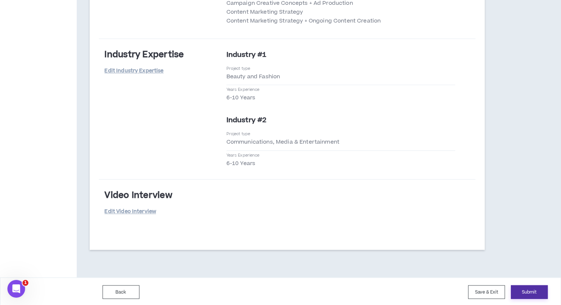
click at [529, 286] on button "Submit" at bounding box center [529, 292] width 37 height 14
